Goal: Information Seeking & Learning: Learn about a topic

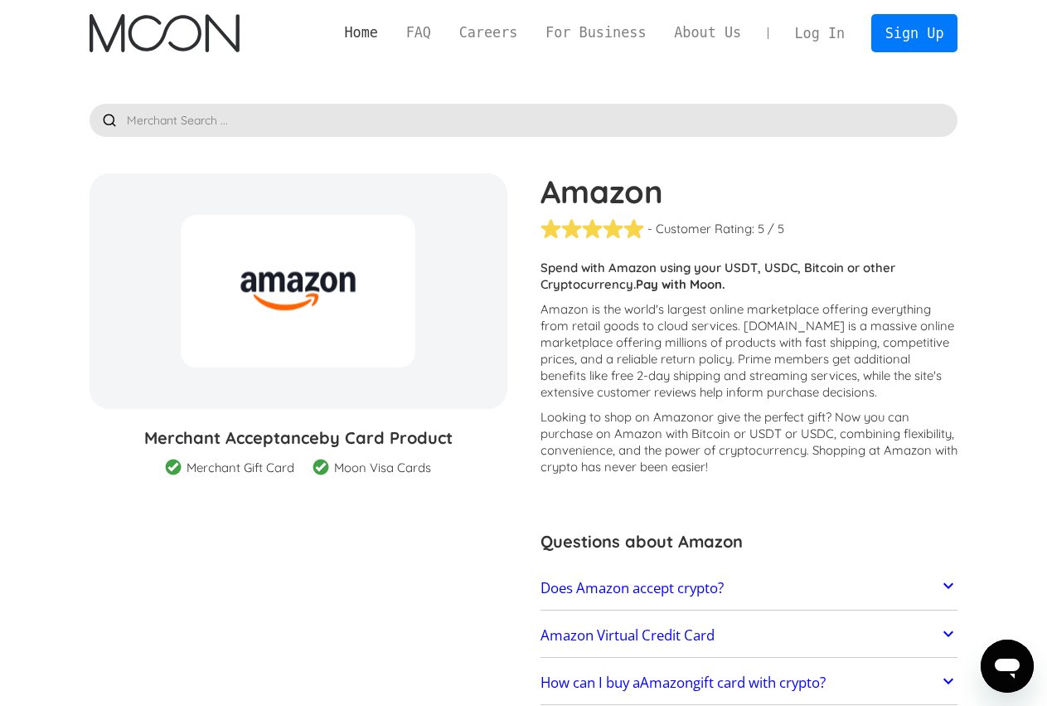
click at [392, 34] on link "Home" at bounding box center [361, 32] width 61 height 21
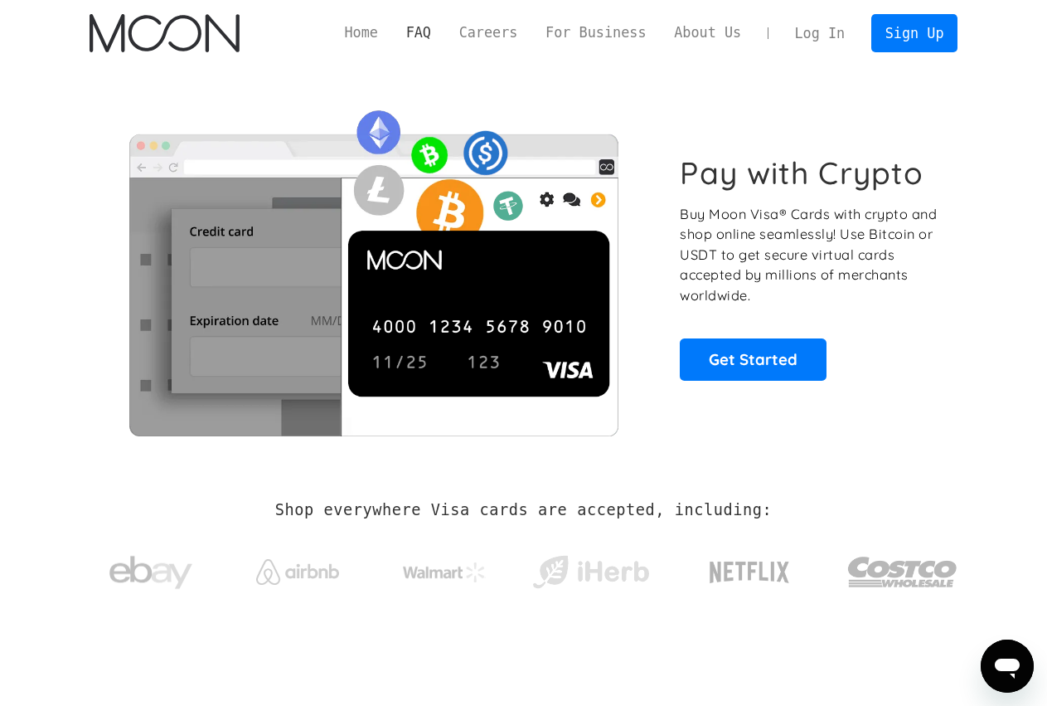
click at [445, 37] on link "FAQ" at bounding box center [418, 32] width 53 height 21
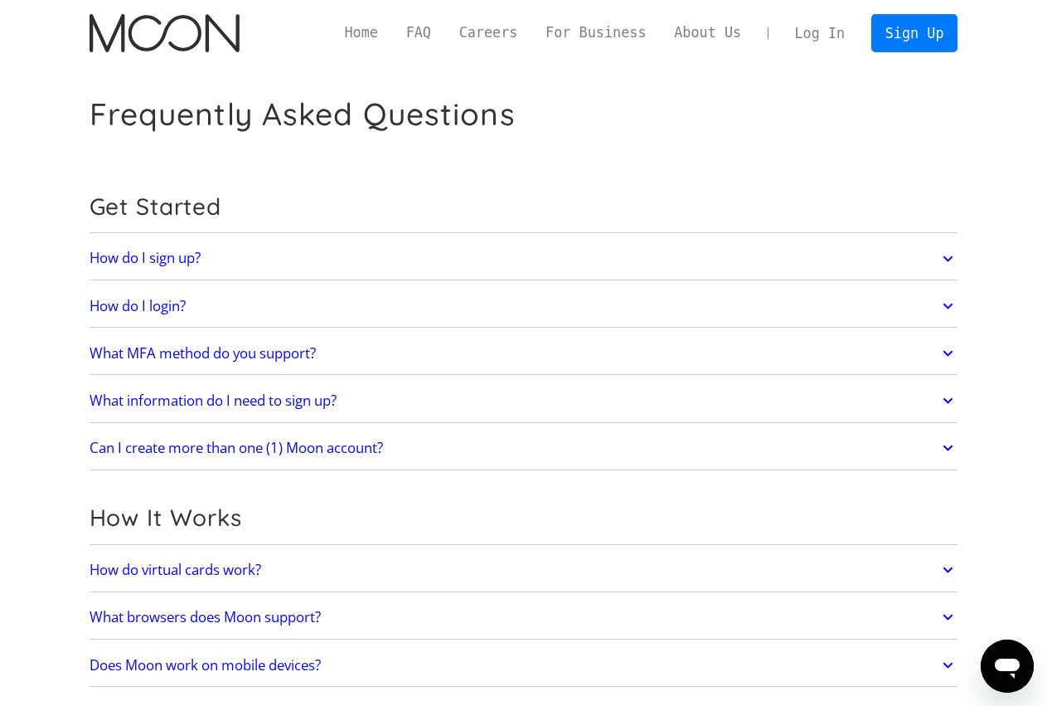
click at [425, 259] on link "How do I sign up?" at bounding box center [524, 258] width 869 height 35
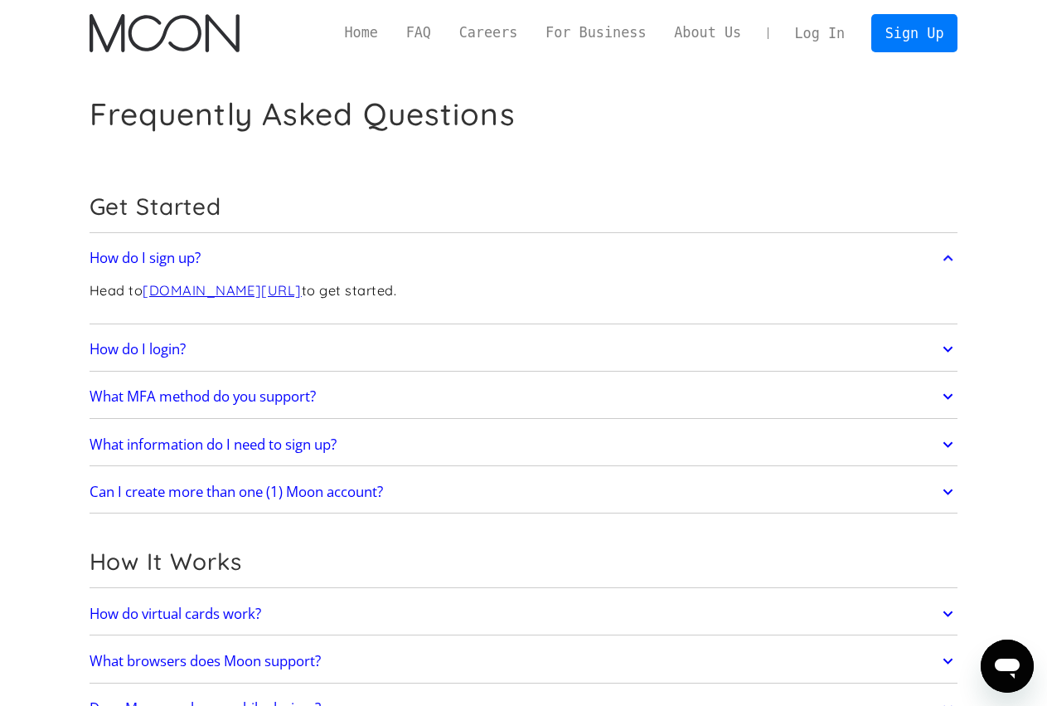
click at [425, 259] on link "How do I sign up?" at bounding box center [524, 258] width 869 height 35
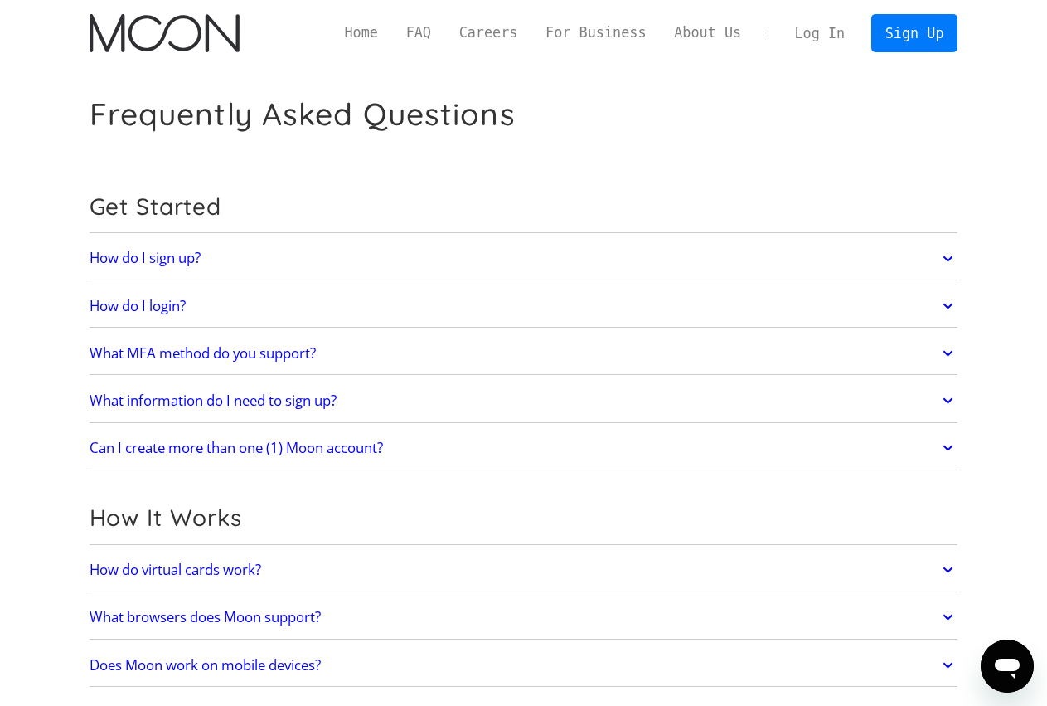
click at [422, 404] on link "What information do I need to sign up?" at bounding box center [524, 400] width 869 height 35
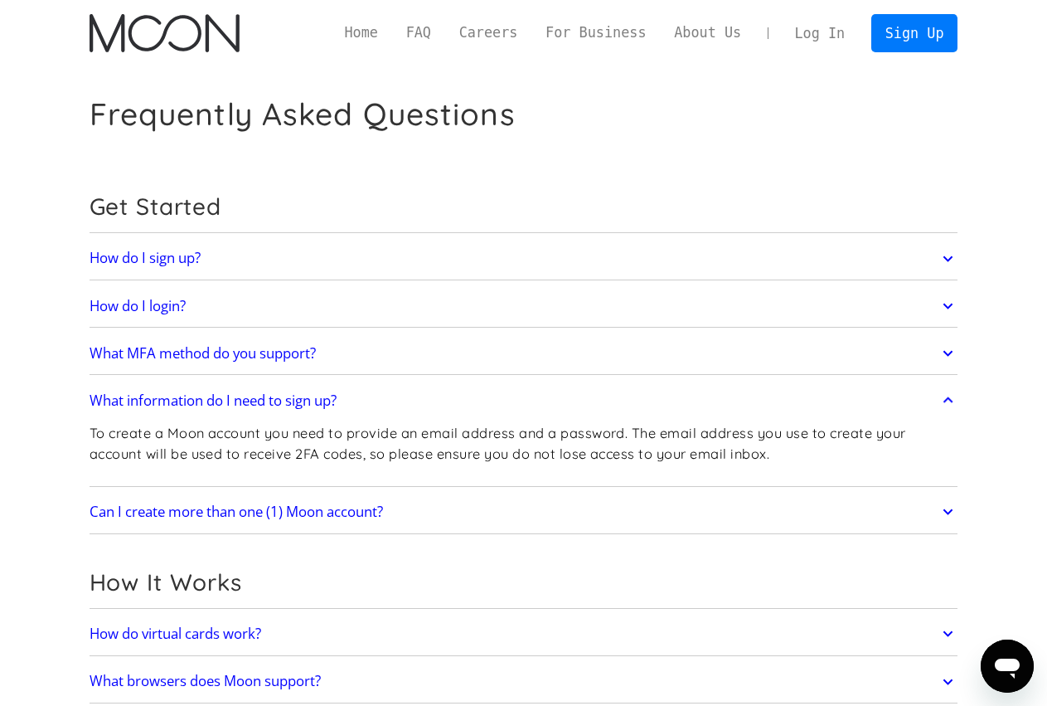
click at [423, 391] on link "What information do I need to sign up?" at bounding box center [524, 400] width 869 height 35
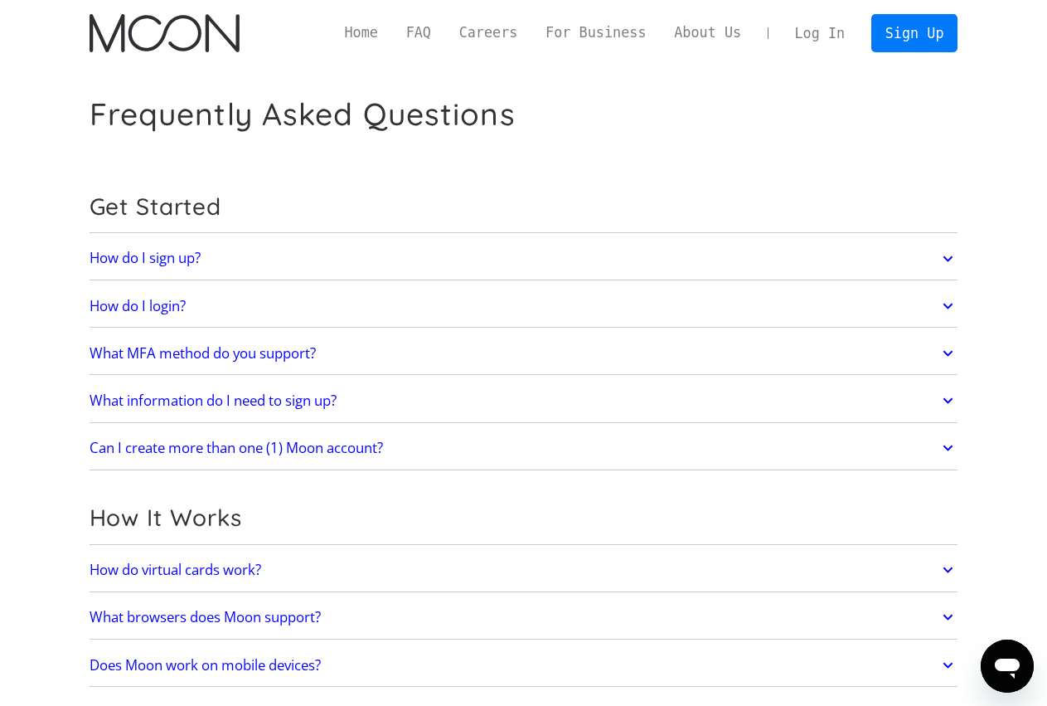
click at [451, 440] on link "Can I create more than one (1) Moon account?" at bounding box center [524, 447] width 869 height 35
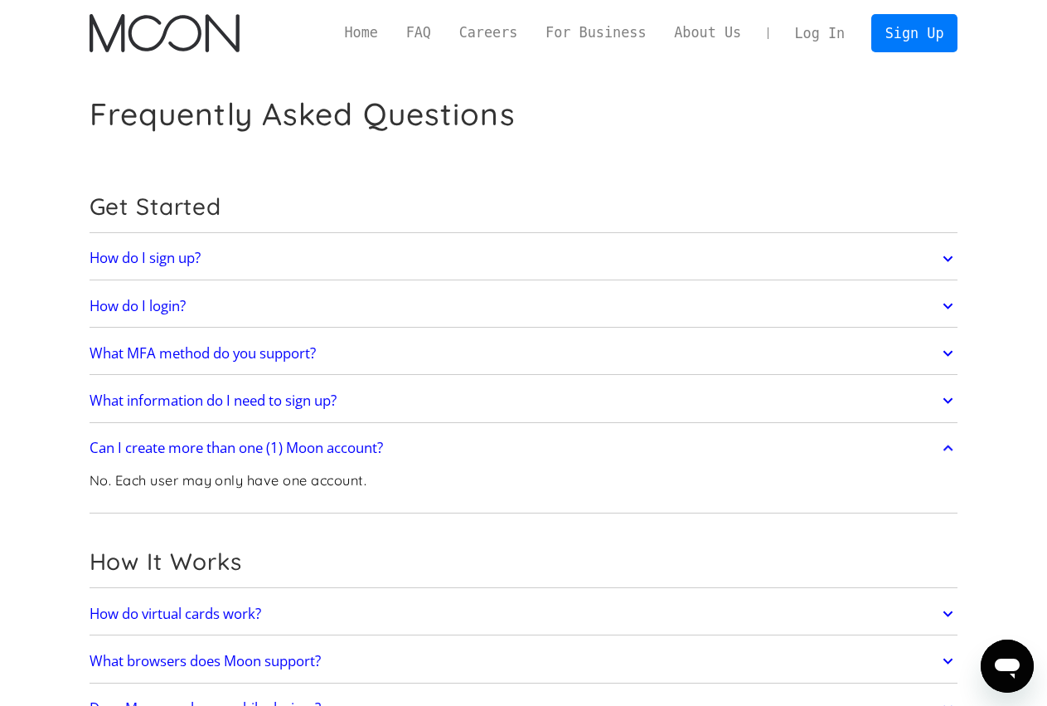
click at [451, 440] on link "Can I create more than one (1) Moon account?" at bounding box center [524, 447] width 869 height 35
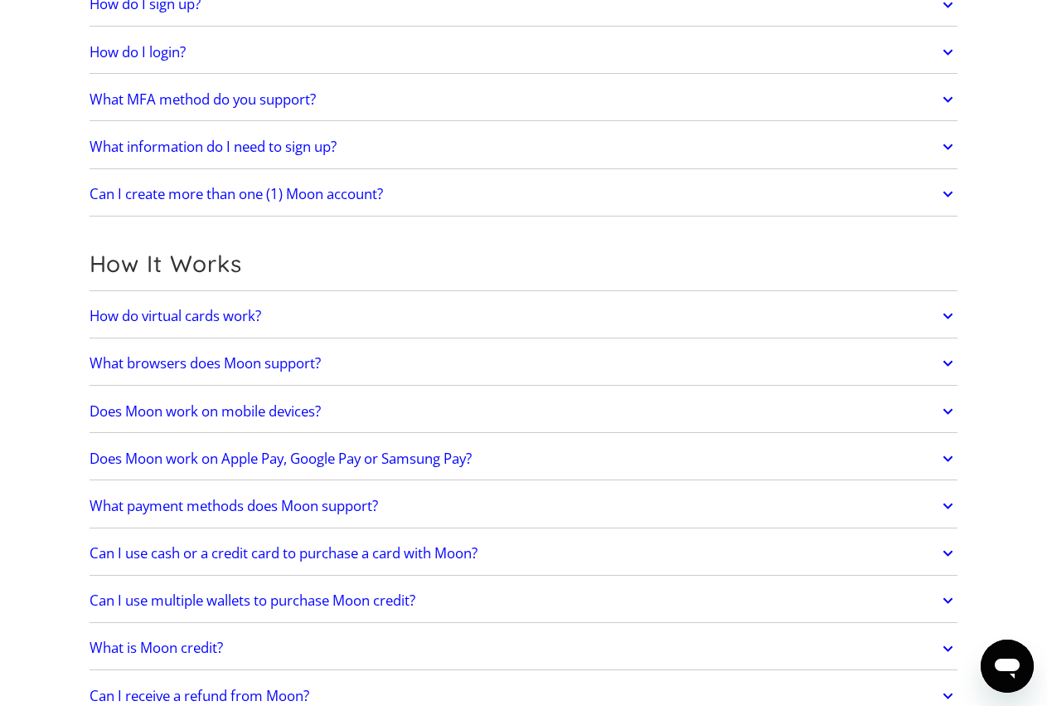
scroll to position [338, 0]
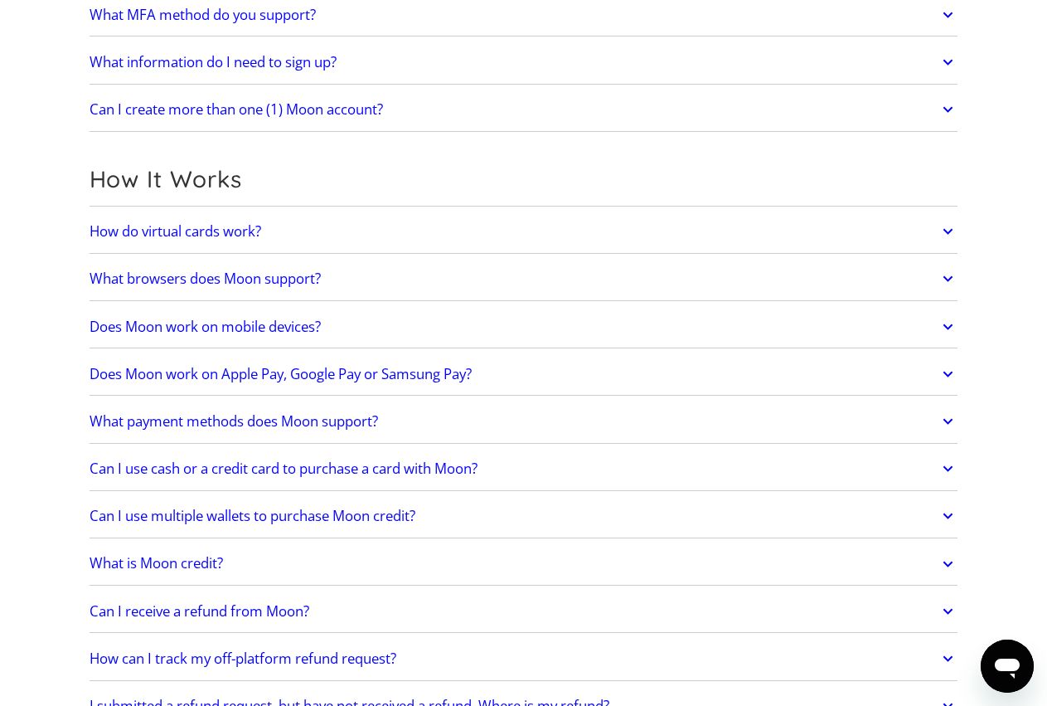
click at [479, 223] on link "How do virtual cards work?" at bounding box center [524, 231] width 869 height 35
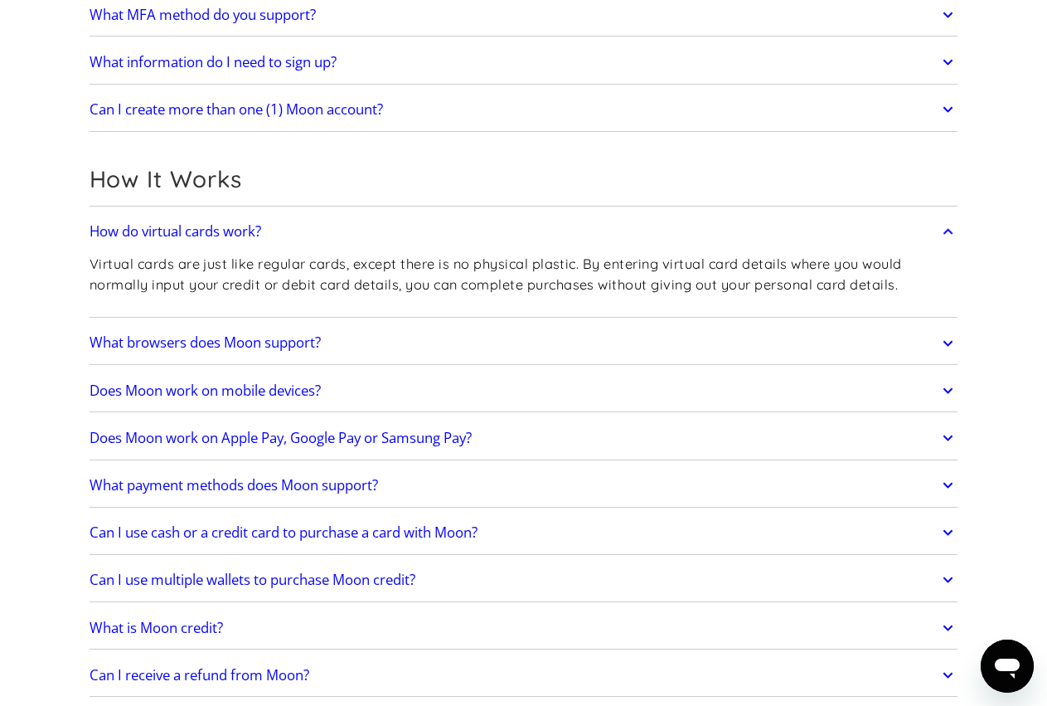
click at [479, 223] on link "How do virtual cards work?" at bounding box center [524, 231] width 869 height 35
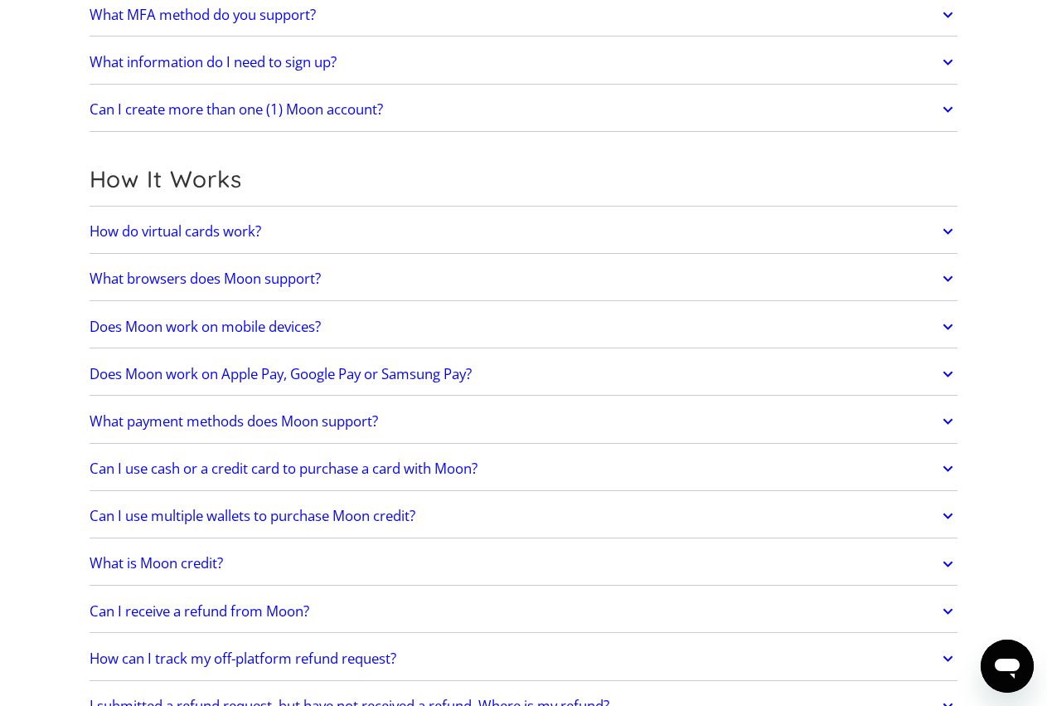
scroll to position [423, 0]
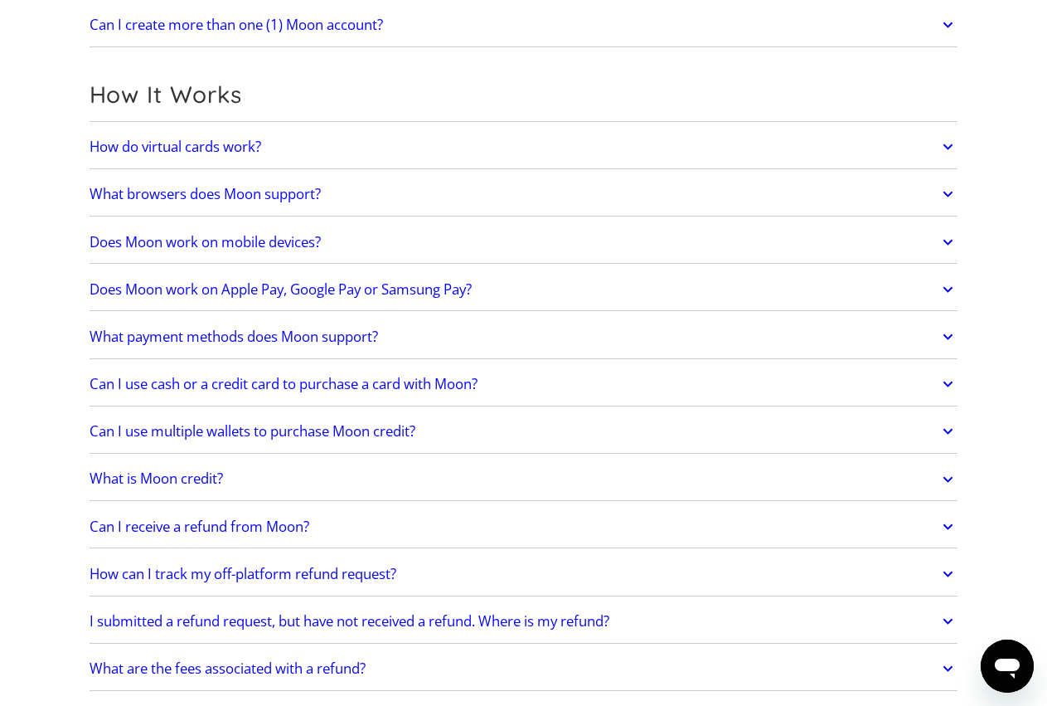
click at [432, 202] on link "What browsers does Moon support?" at bounding box center [524, 194] width 869 height 35
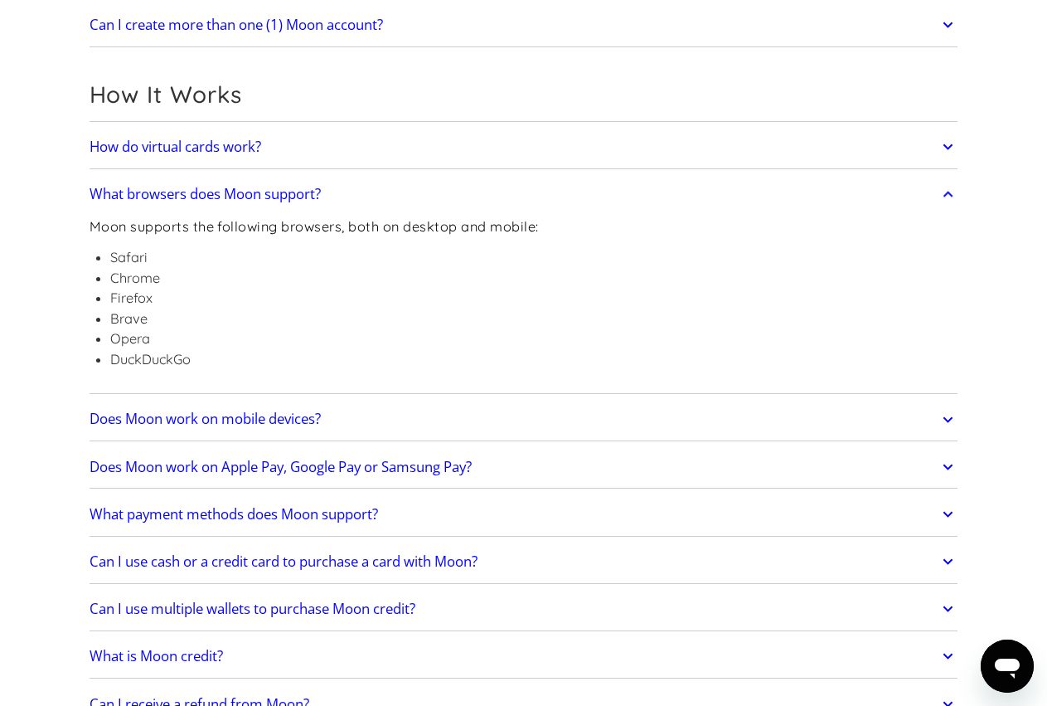
click at [432, 202] on link "What browsers does Moon support?" at bounding box center [524, 194] width 869 height 35
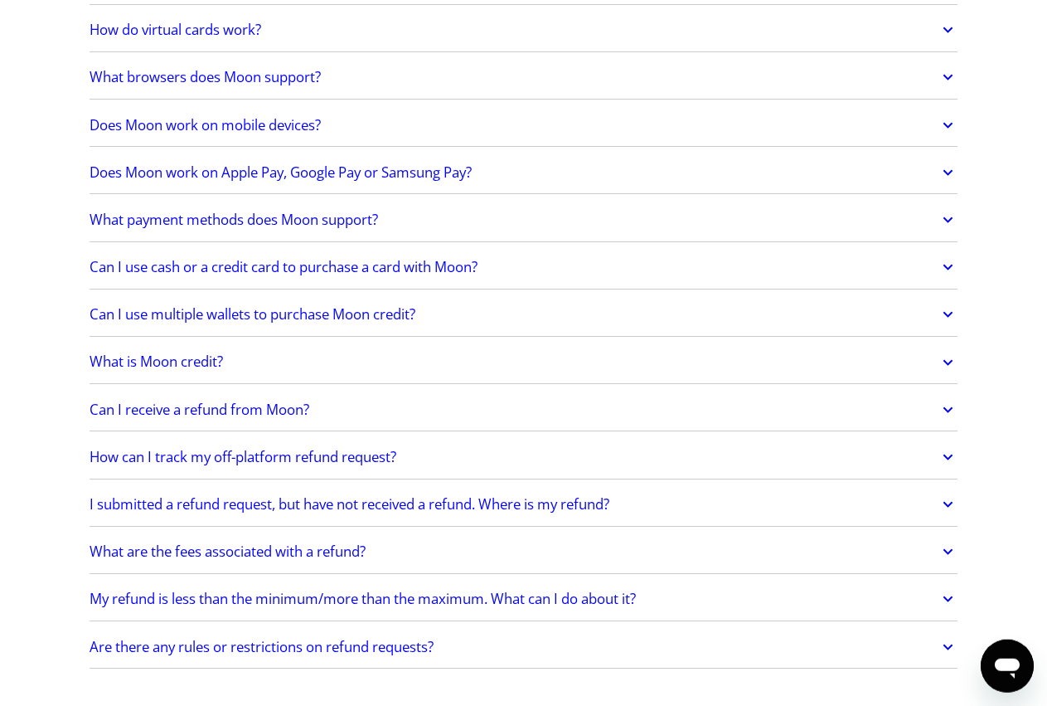
scroll to position [551, 0]
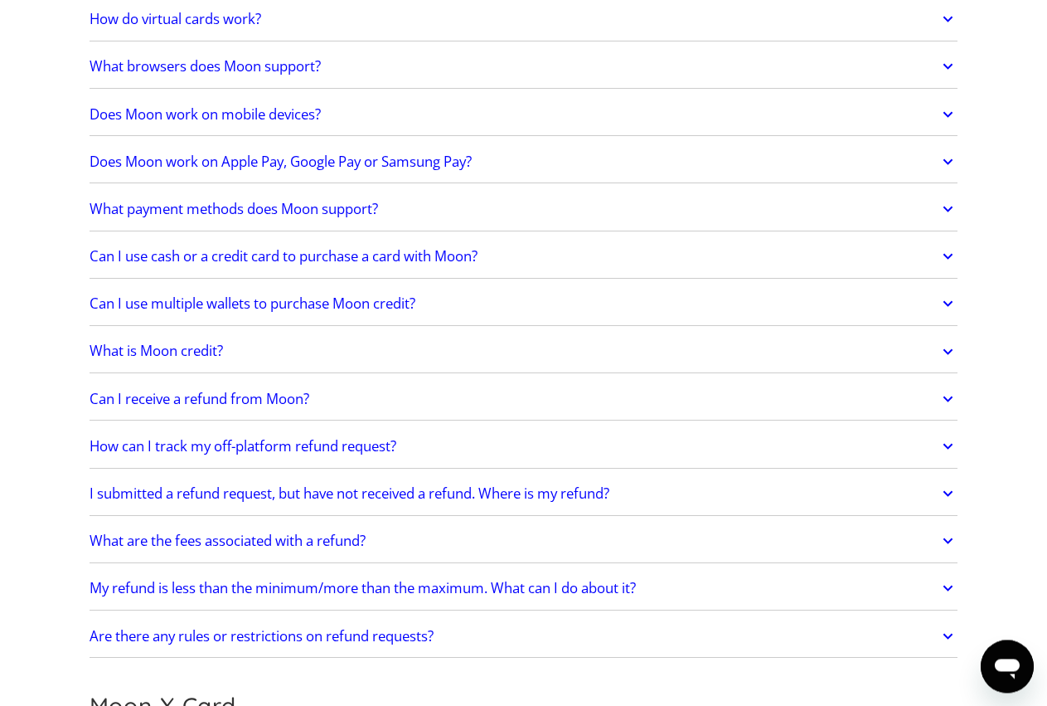
click at [614, 251] on link "Can I use cash or a credit card to purchase a card with Moon?" at bounding box center [524, 256] width 869 height 35
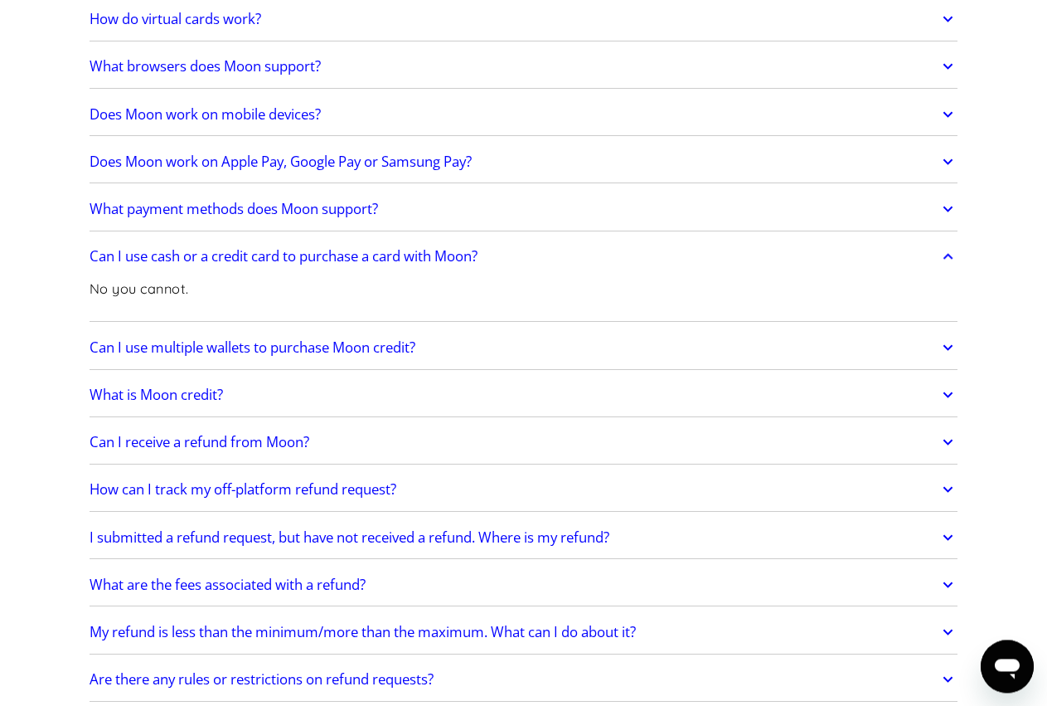
click at [614, 250] on link "Can I use cash or a credit card to purchase a card with Moon?" at bounding box center [524, 256] width 869 height 35
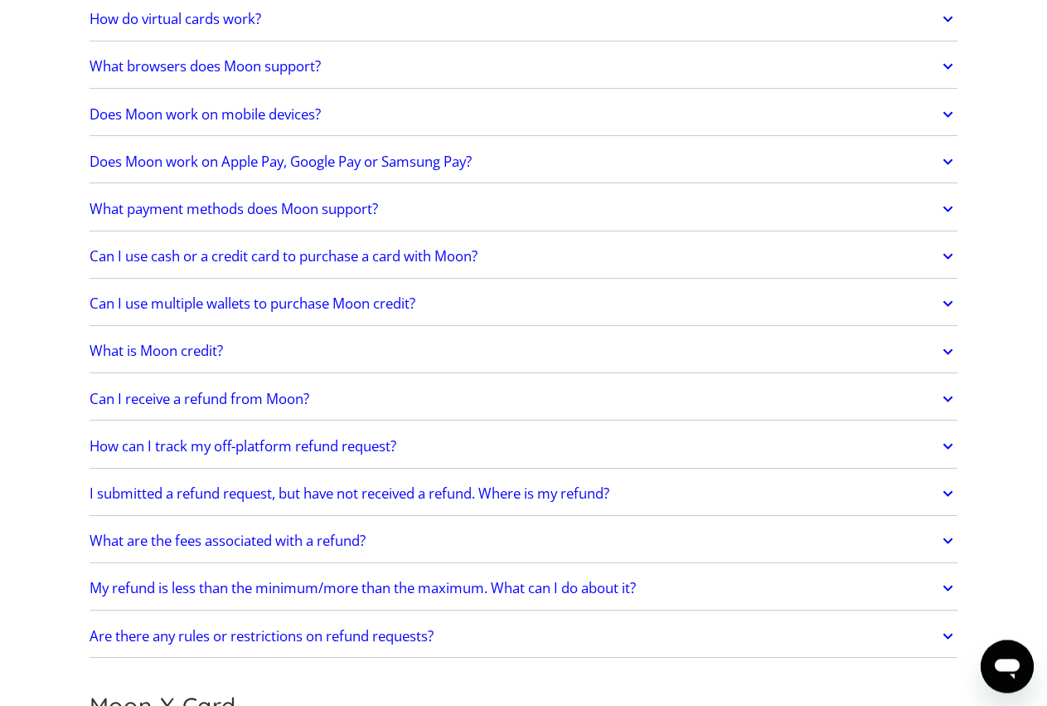
click at [580, 306] on link "Can I use multiple wallets to purchase Moon credit?" at bounding box center [524, 303] width 869 height 35
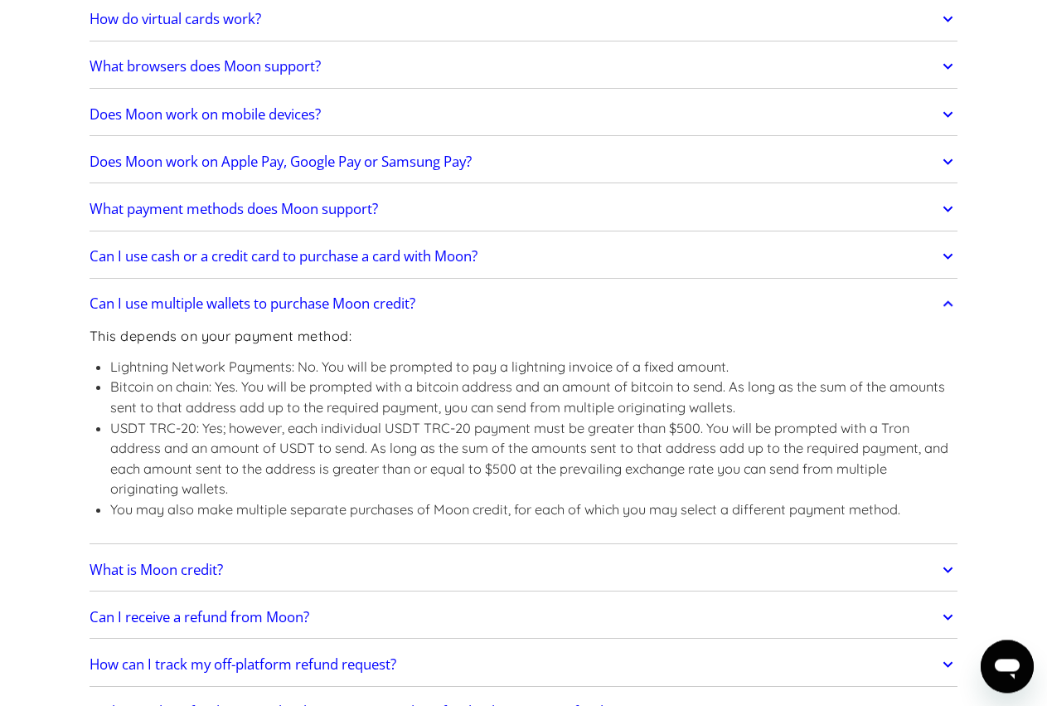
click at [580, 306] on link "Can I use multiple wallets to purchase Moon credit?" at bounding box center [524, 303] width 869 height 35
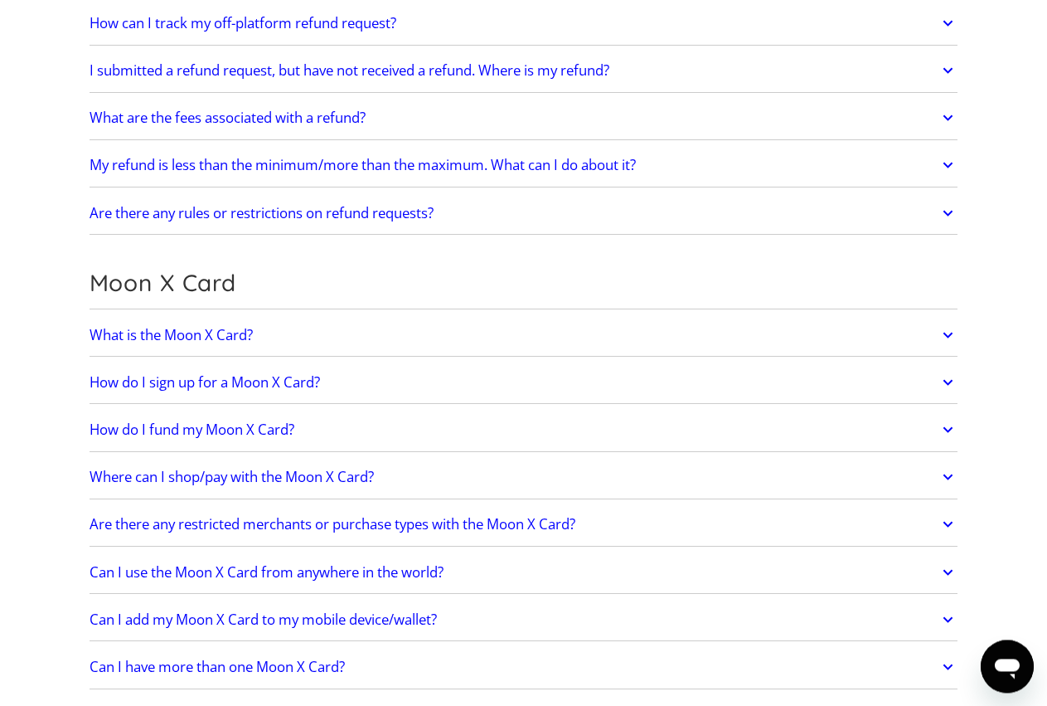
scroll to position [1058, 0]
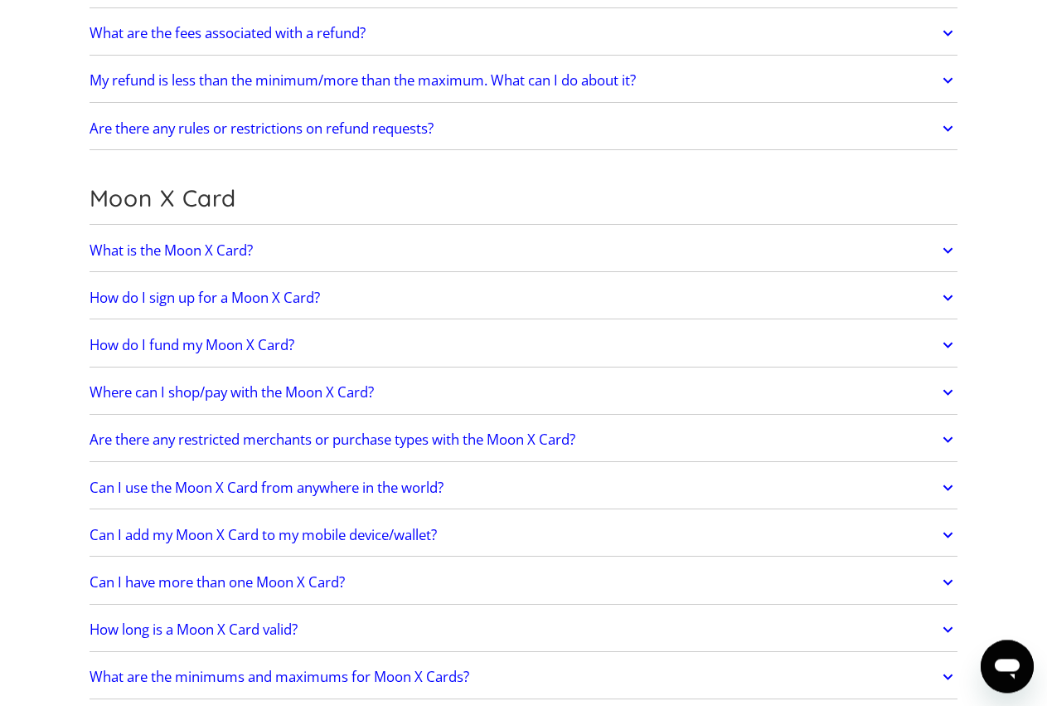
click at [358, 248] on link "What is the Moon X Card?" at bounding box center [524, 250] width 869 height 35
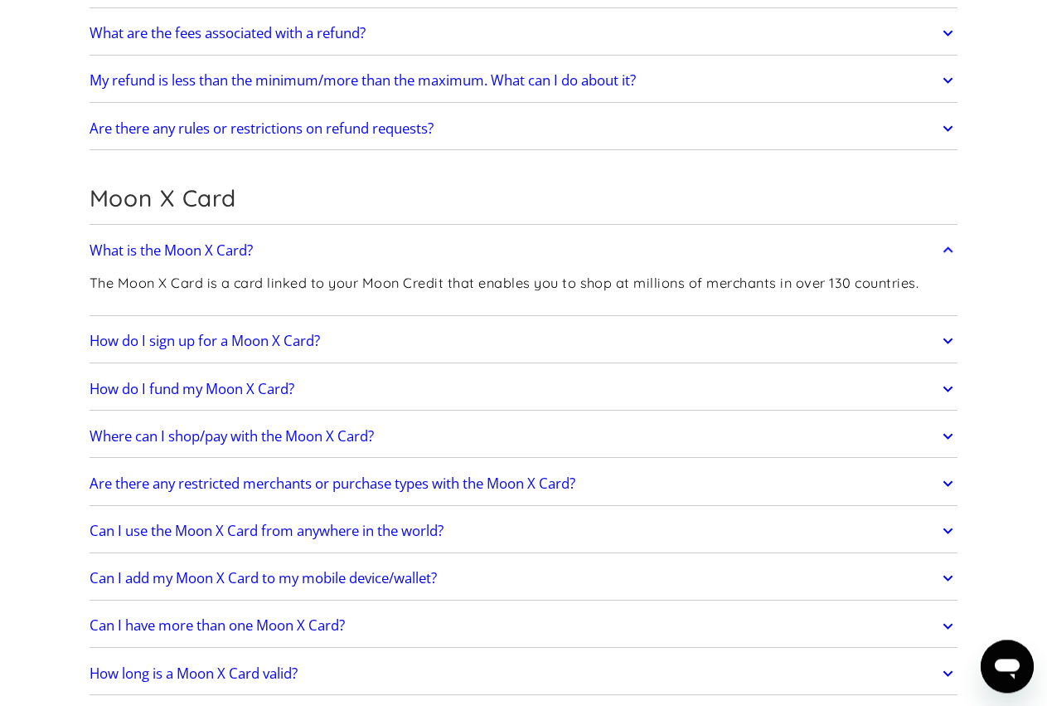
click at [358, 248] on link "What is the Moon X Card?" at bounding box center [524, 250] width 869 height 35
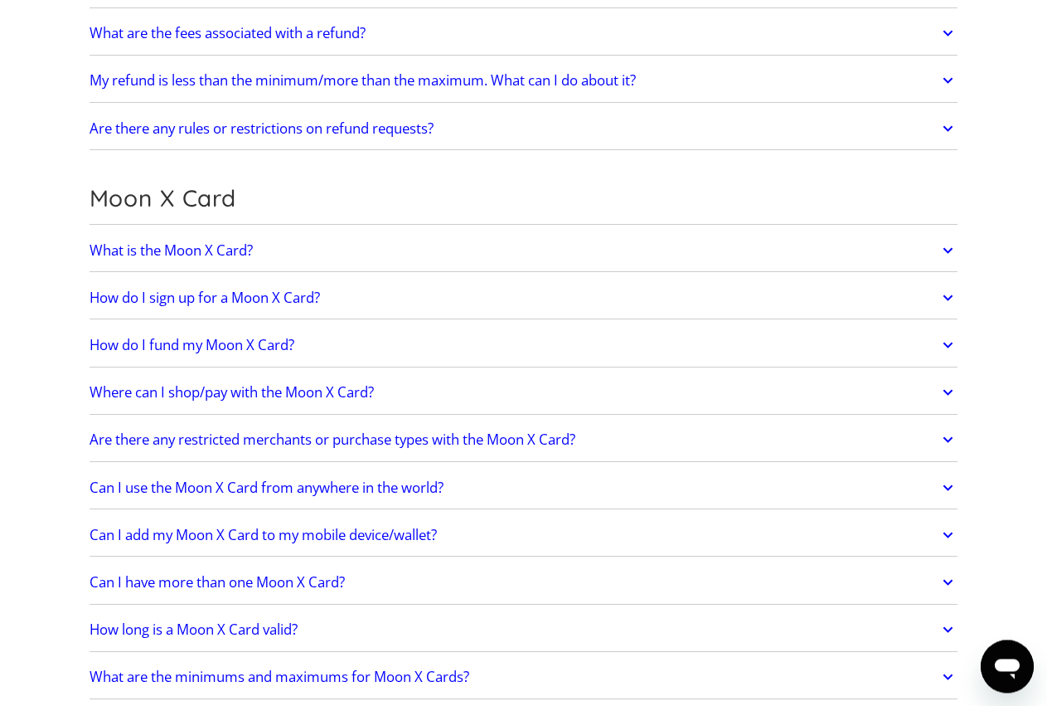
click at [424, 355] on link "How do I fund my Moon X Card?" at bounding box center [524, 345] width 869 height 35
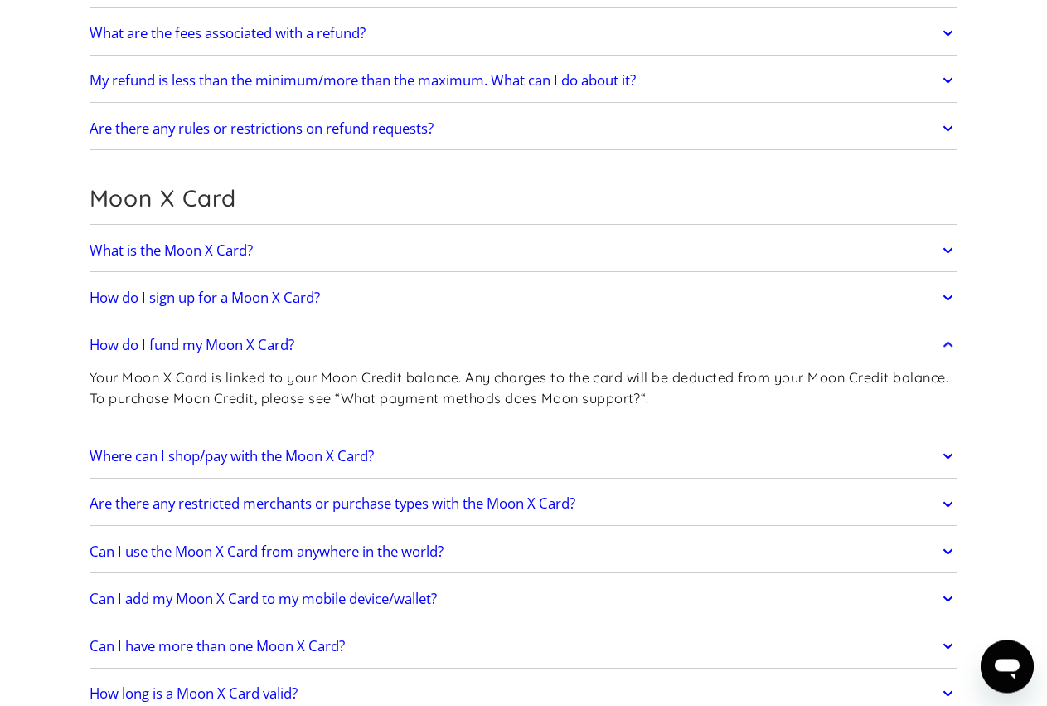
click at [425, 342] on link "How do I fund my Moon X Card?" at bounding box center [524, 345] width 869 height 35
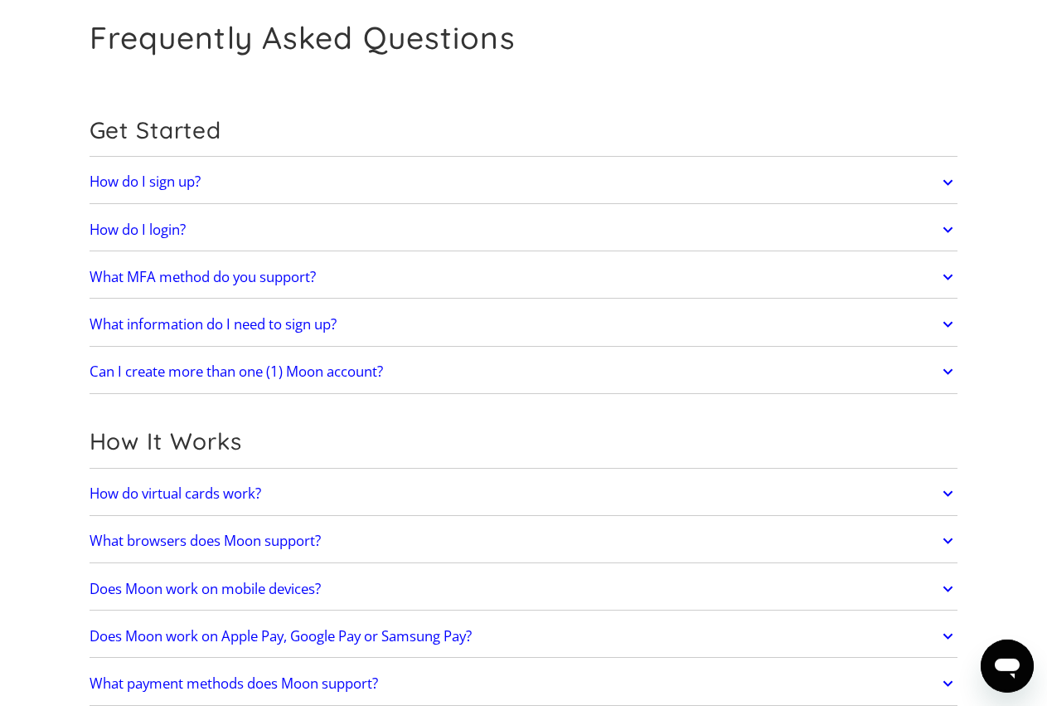
scroll to position [0, 0]
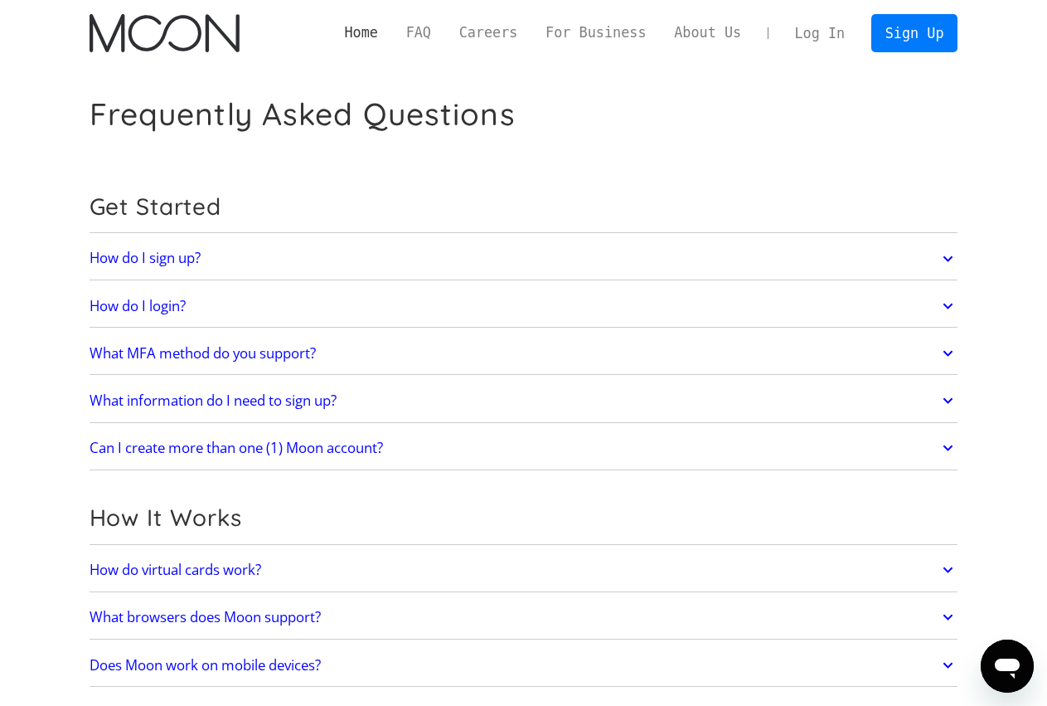
click at [392, 34] on link "Home" at bounding box center [361, 32] width 61 height 21
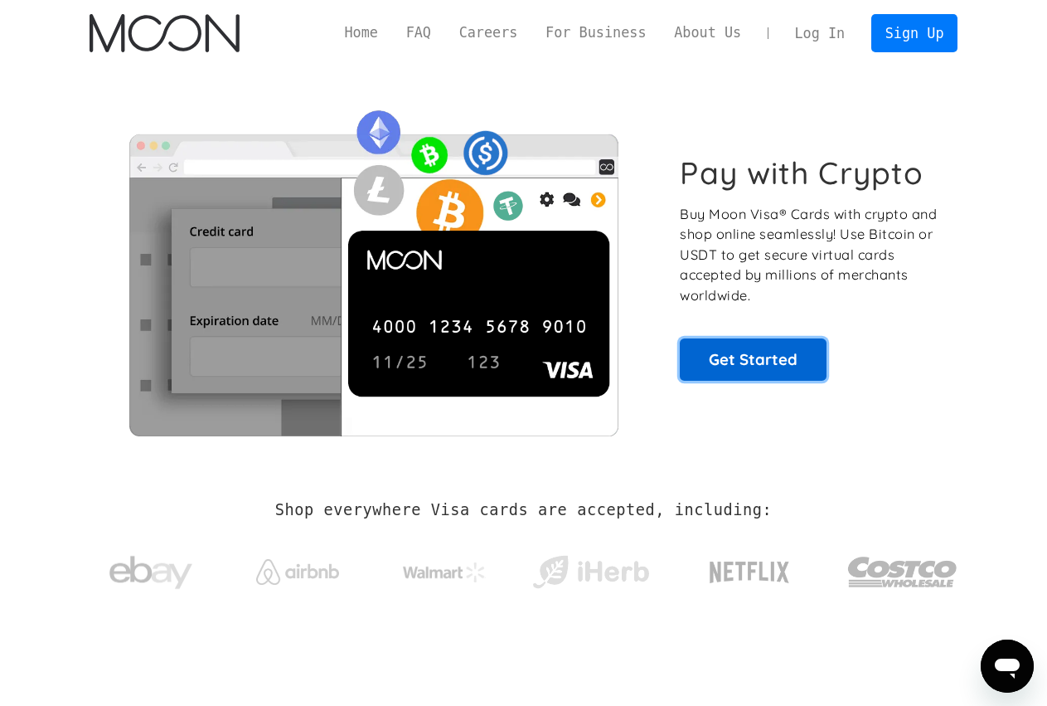
click at [736, 367] on link "Get Started" at bounding box center [753, 358] width 147 height 41
